Goal: Task Accomplishment & Management: Complete application form

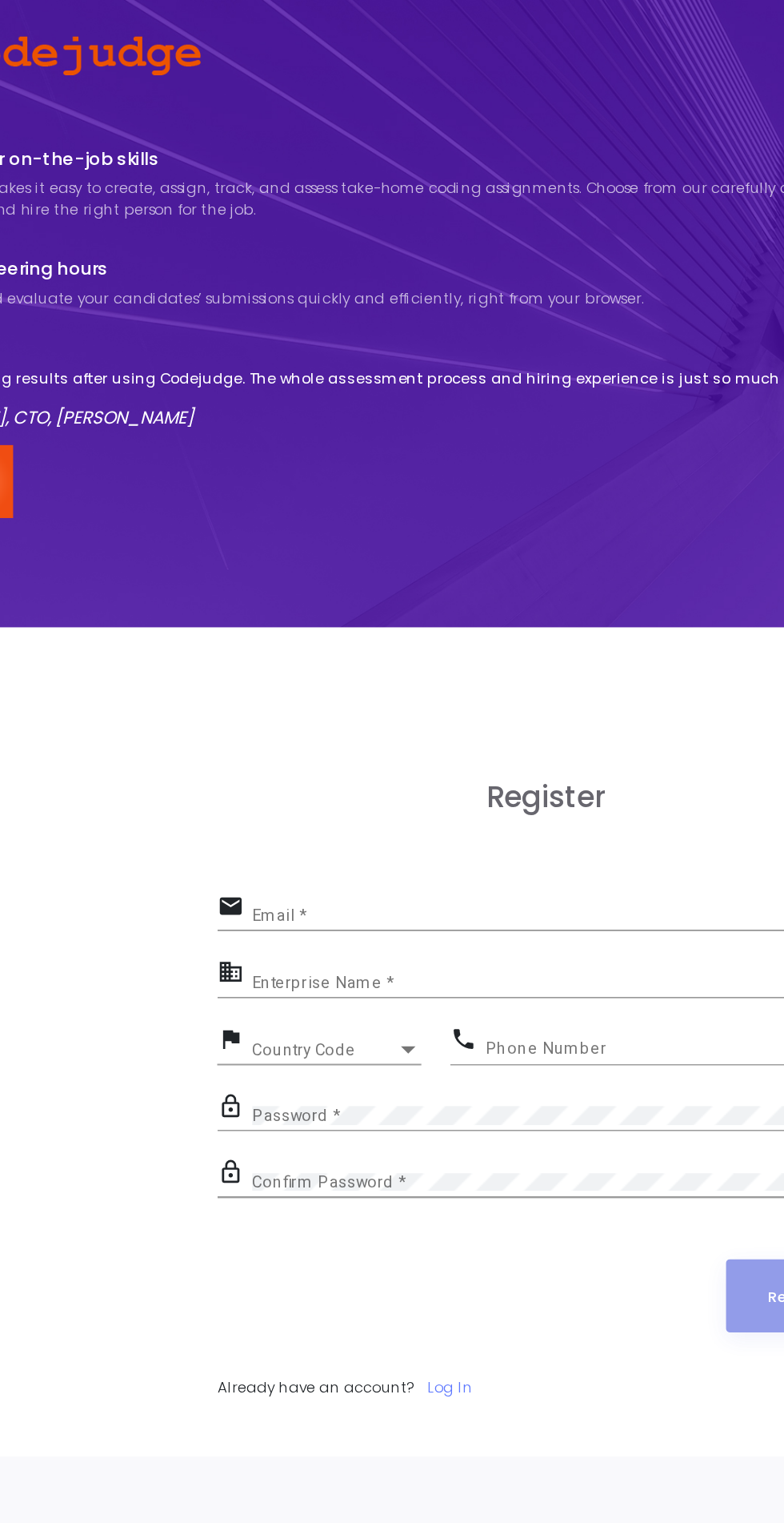
click at [316, 500] on input "Email *" at bounding box center [402, 502] width 341 height 9
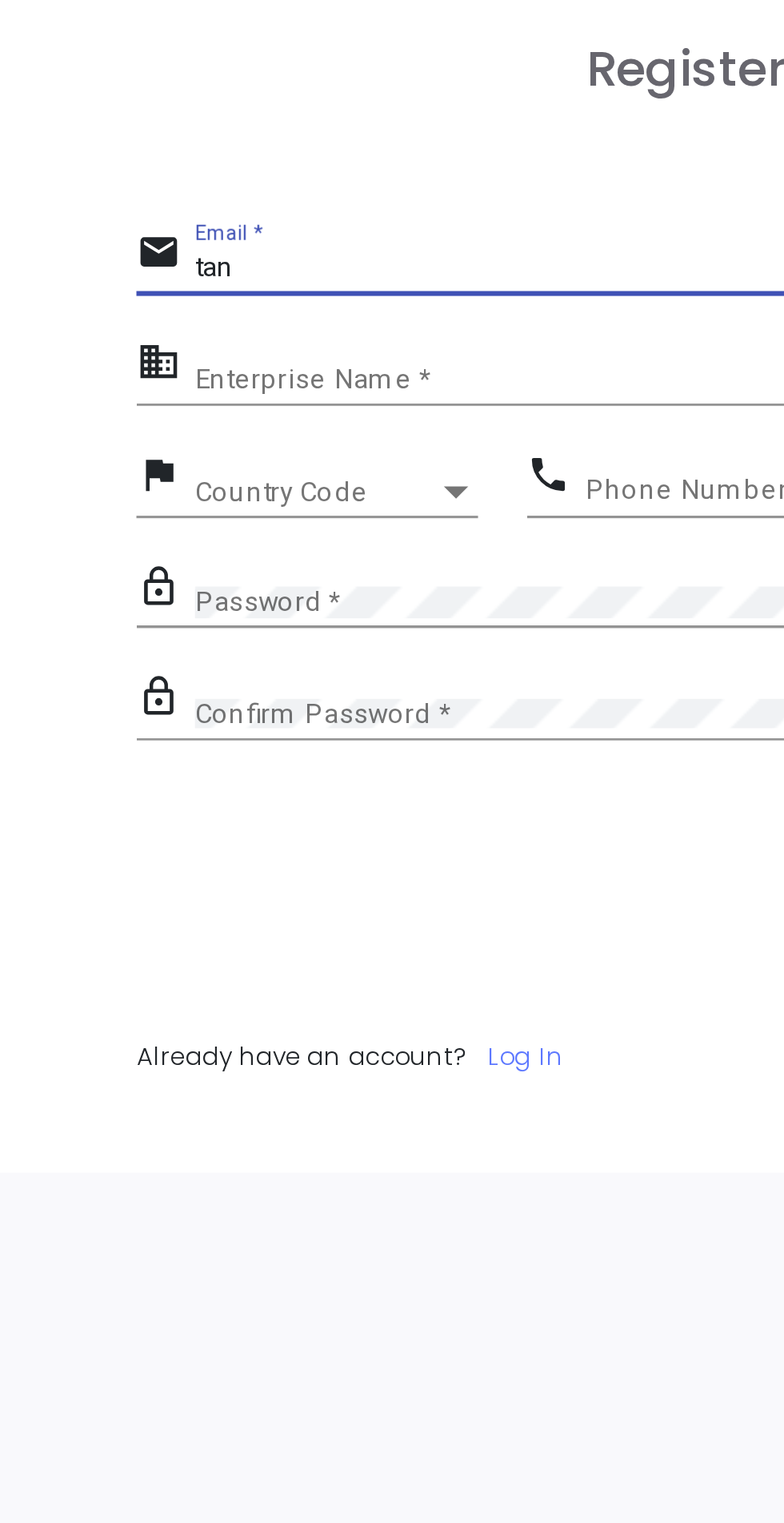
type input "tan"
